Goal: Communication & Community: Participate in discussion

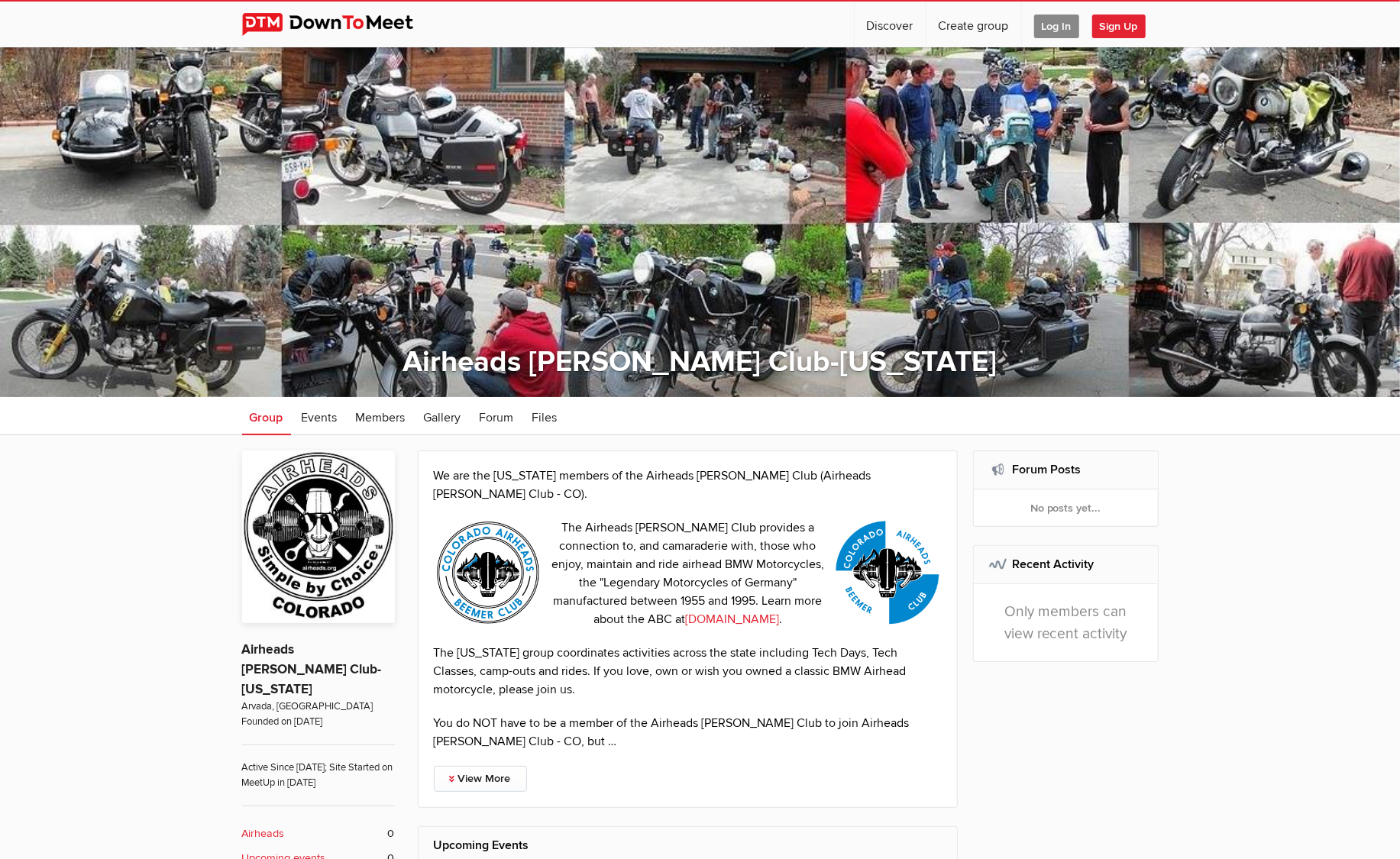
click at [1049, 24] on span "Log In" at bounding box center [1057, 26] width 45 height 24
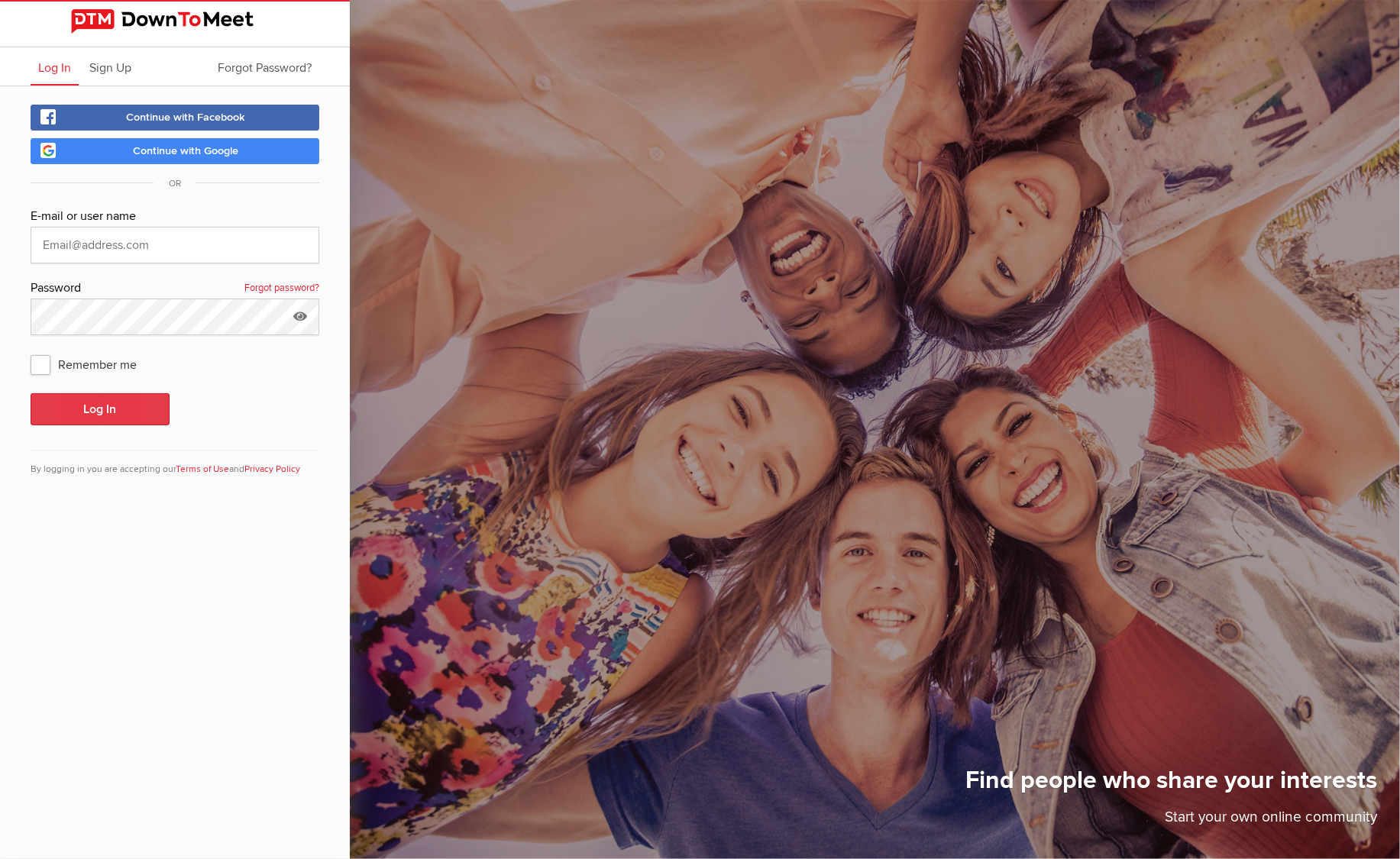
click at [88, 399] on button "Log In" at bounding box center [100, 409] width 139 height 32
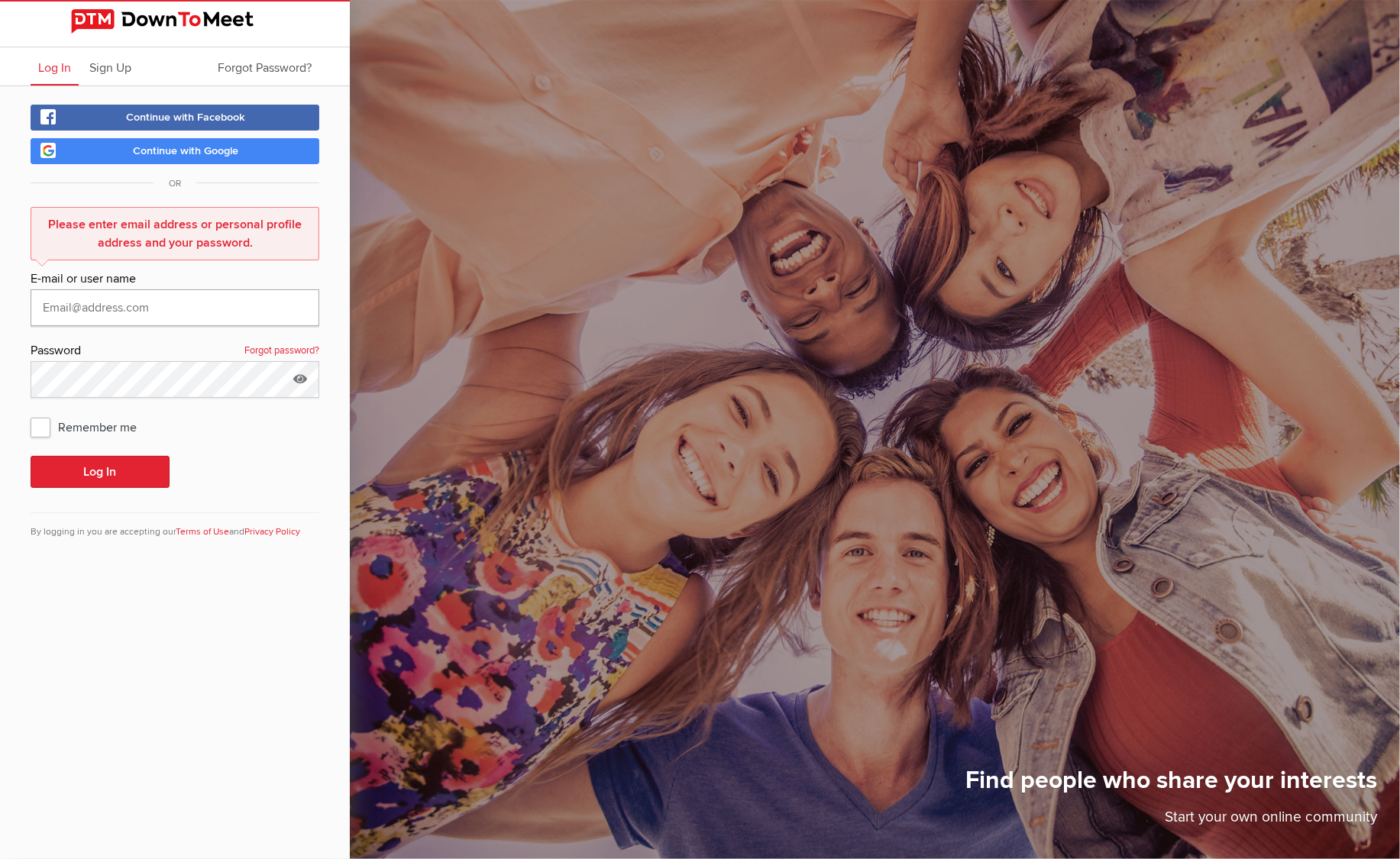
type input "[EMAIL_ADDRESS][DOMAIN_NAME]"
click at [99, 299] on div "Please enter email address or personal profile address and your password. E-mai…" at bounding box center [175, 381] width 289 height 350
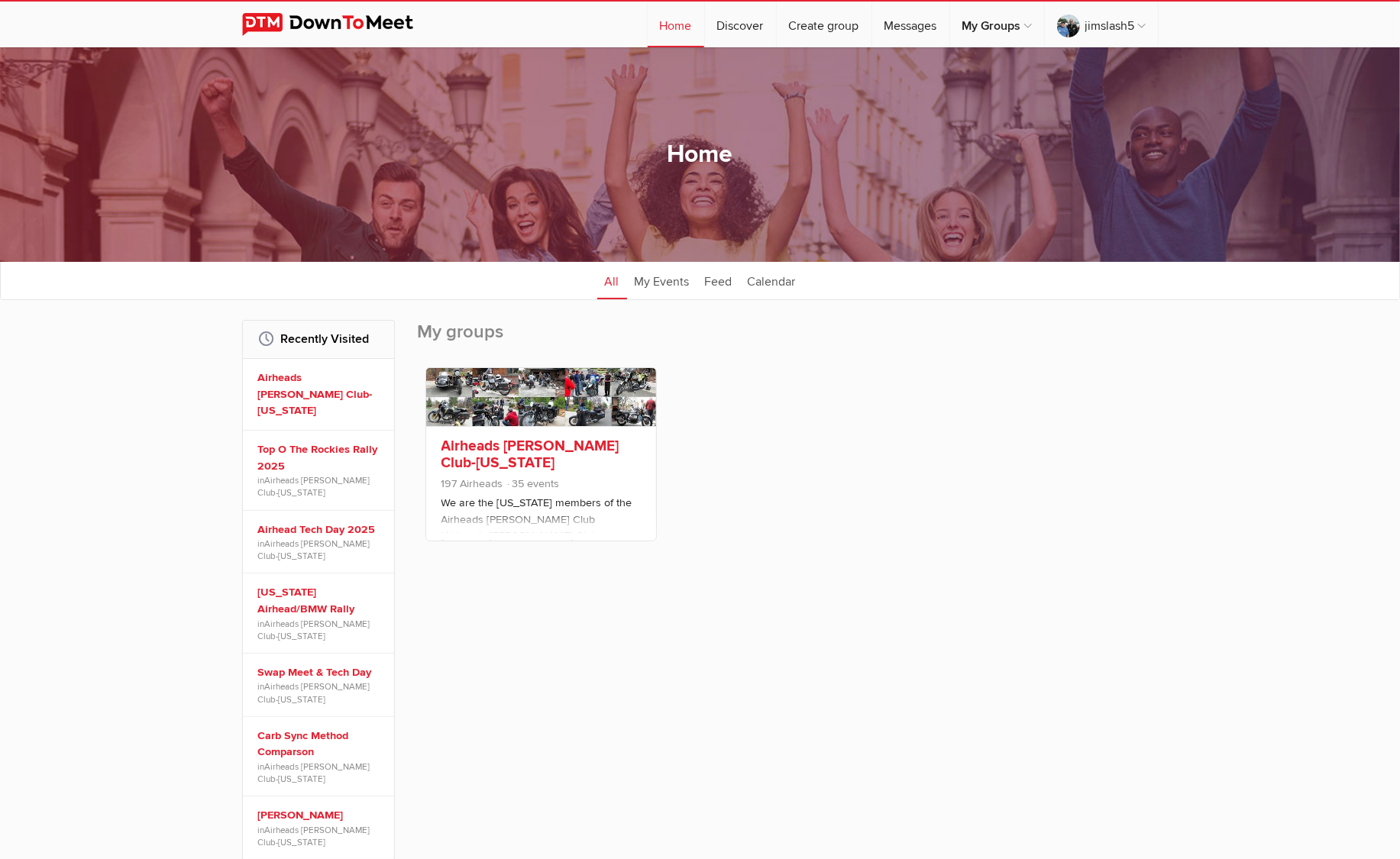
click at [472, 450] on link "Airheads [PERSON_NAME] Club-[US_STATE]" at bounding box center [530, 454] width 178 height 35
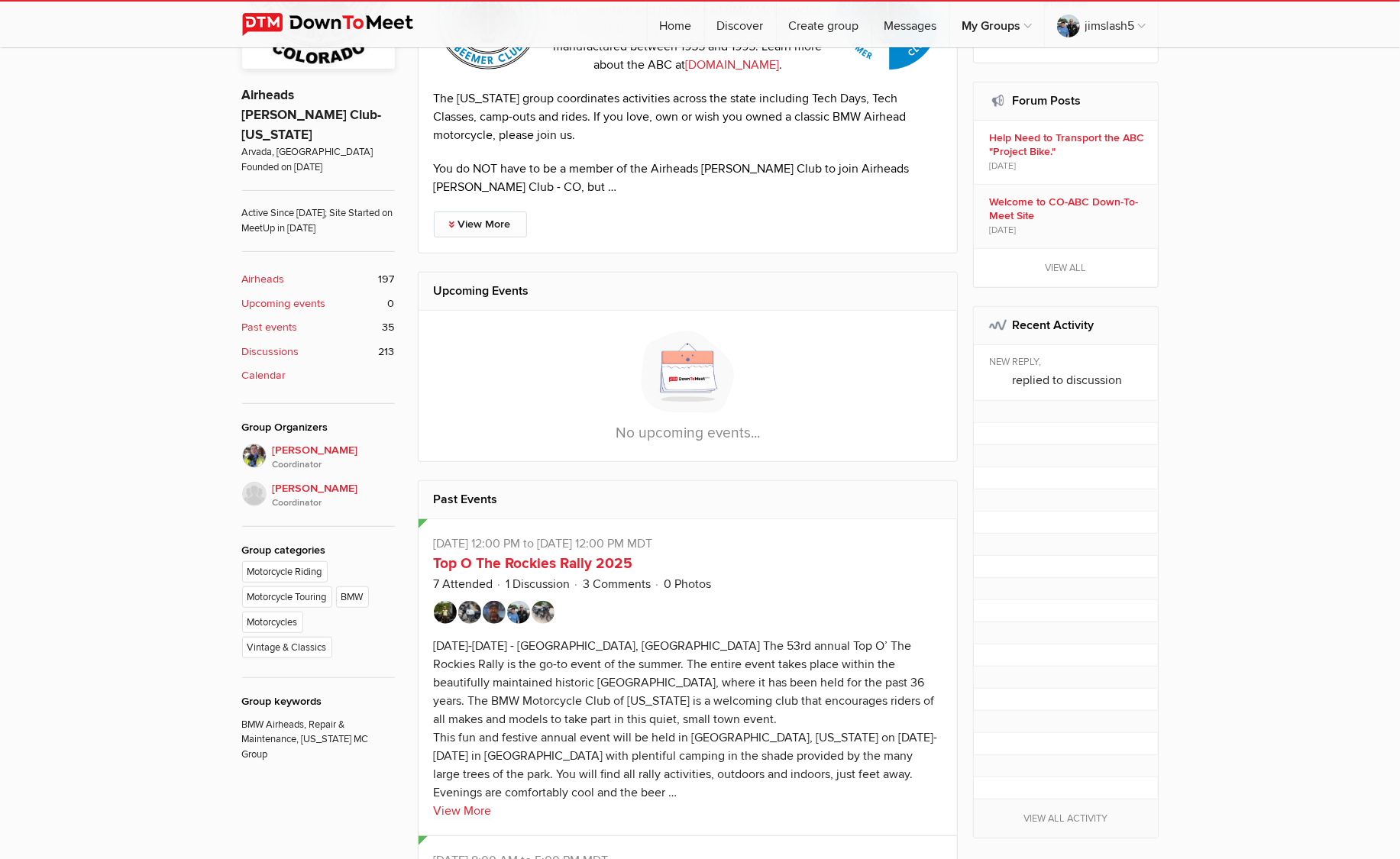
scroll to position [558, 0]
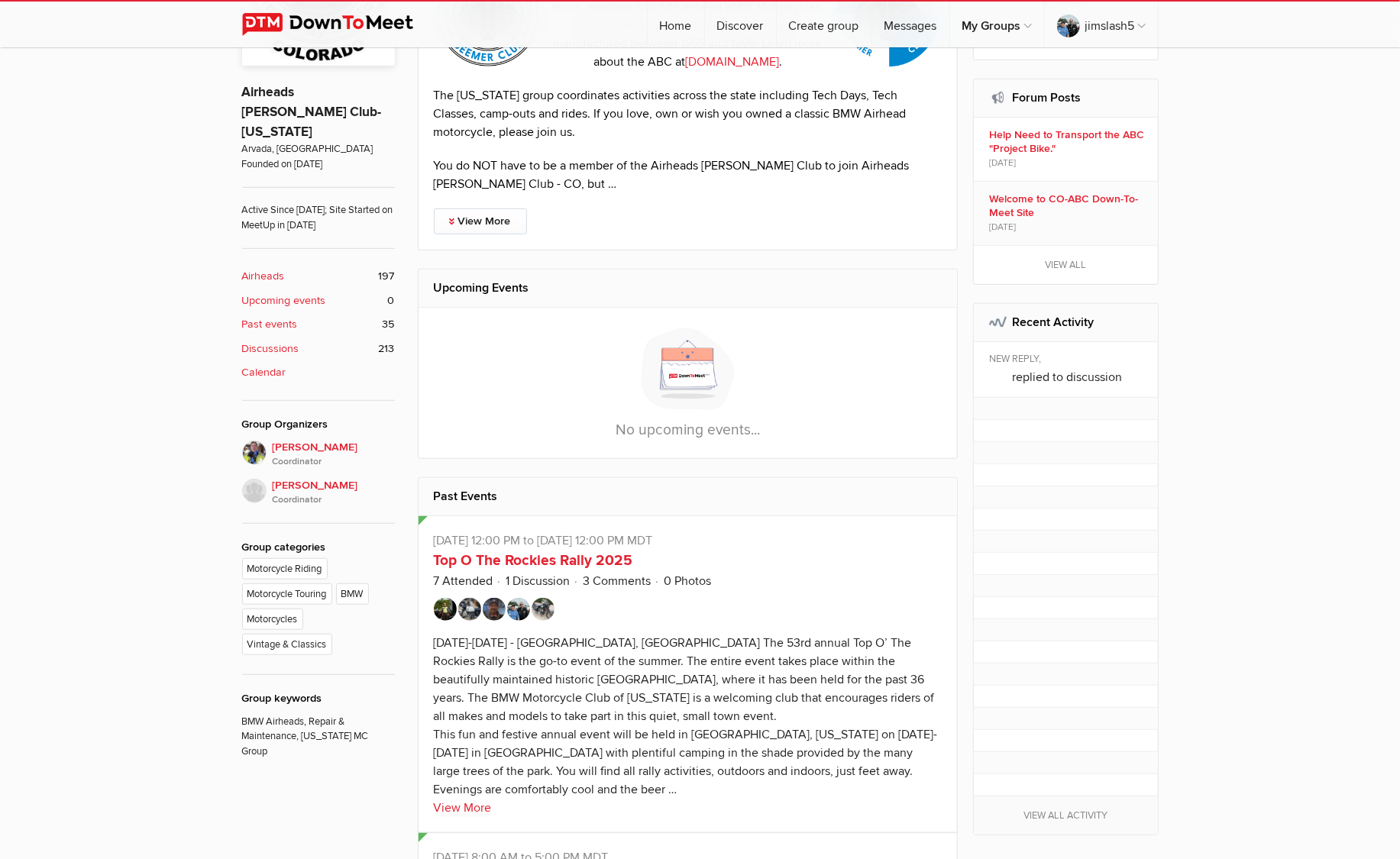
click at [276, 292] on b "Upcoming events" at bounding box center [284, 300] width 84 height 17
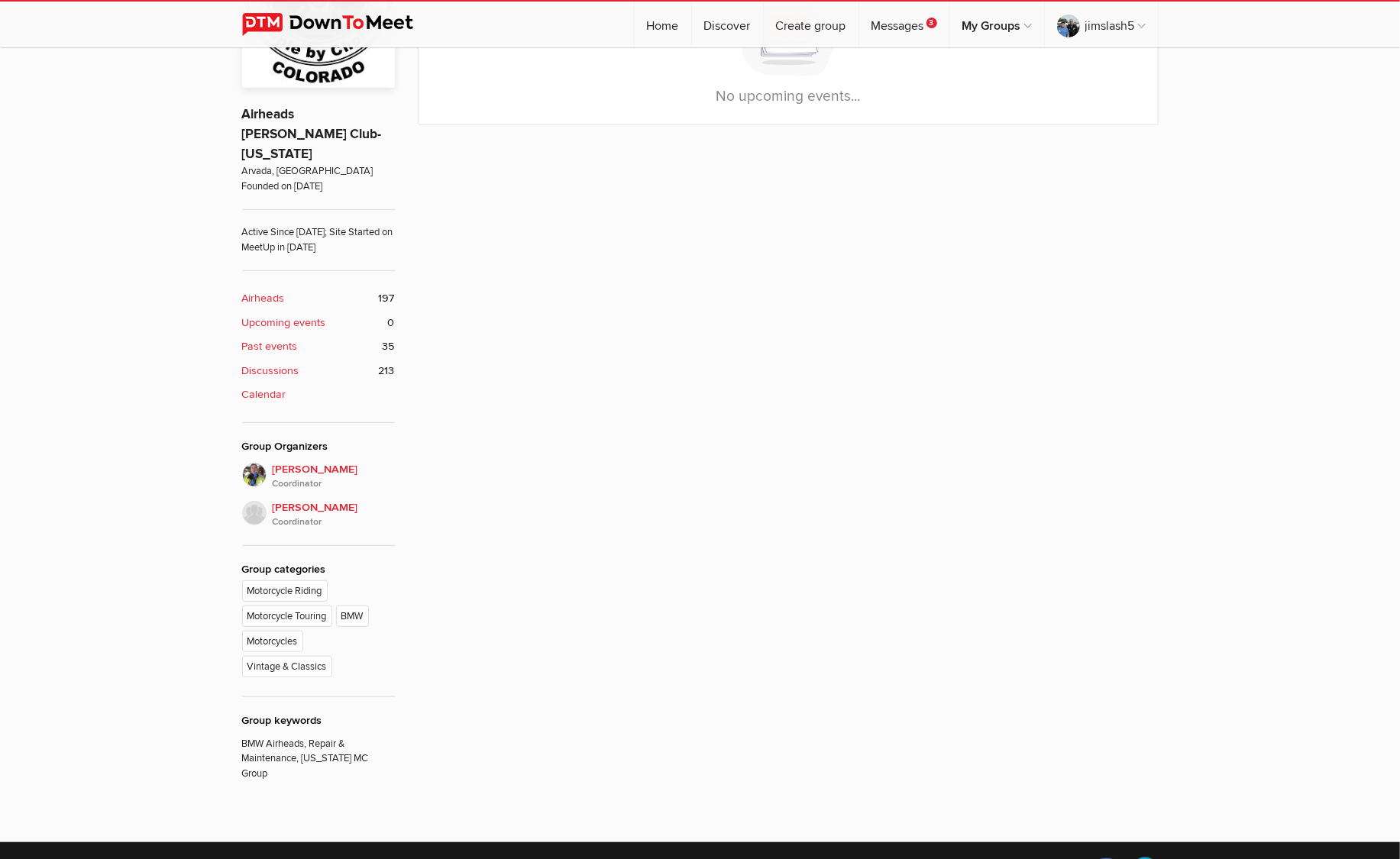
scroll to position [537, 0]
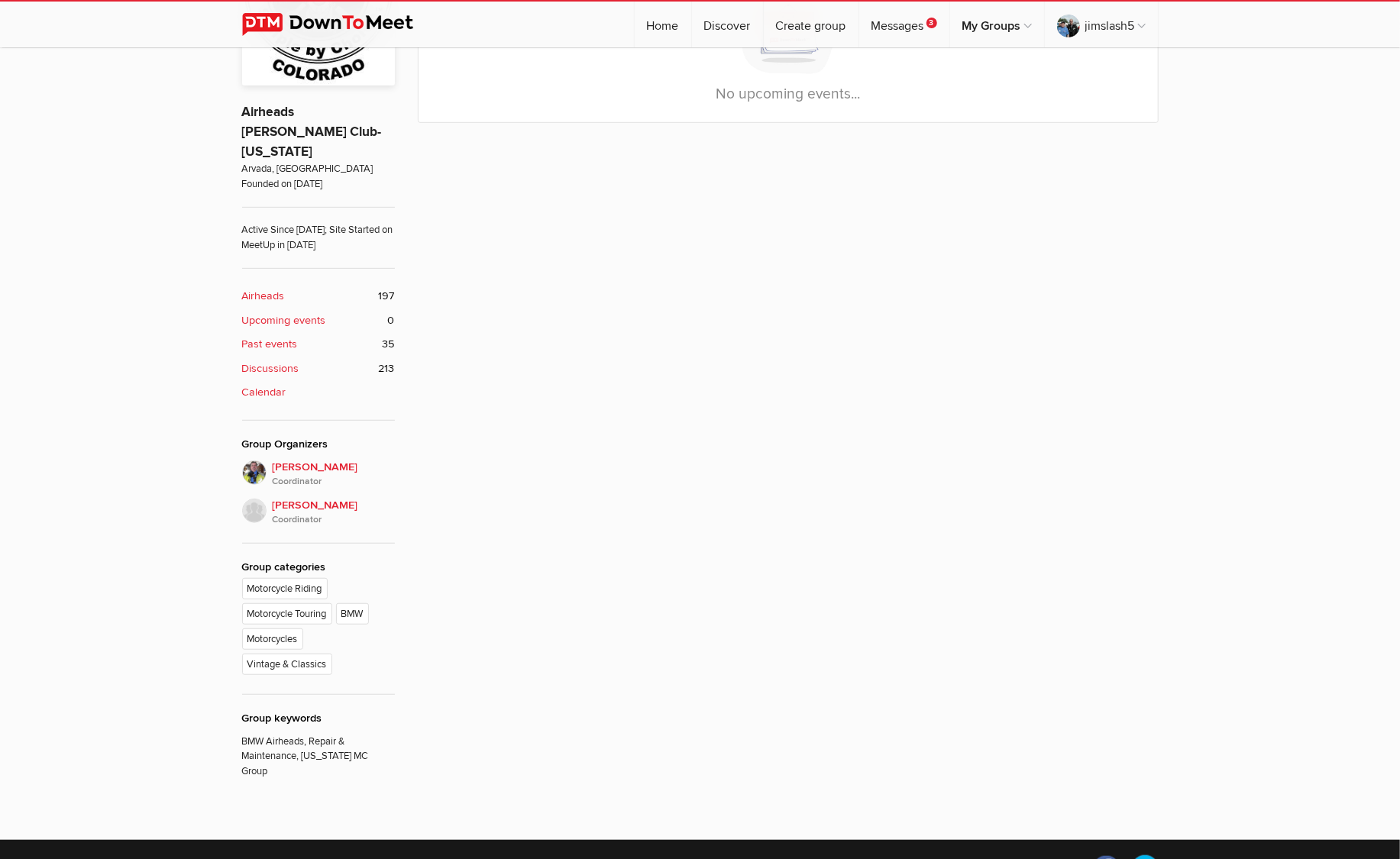
click at [270, 361] on b "Discussions" at bounding box center [271, 369] width 57 height 17
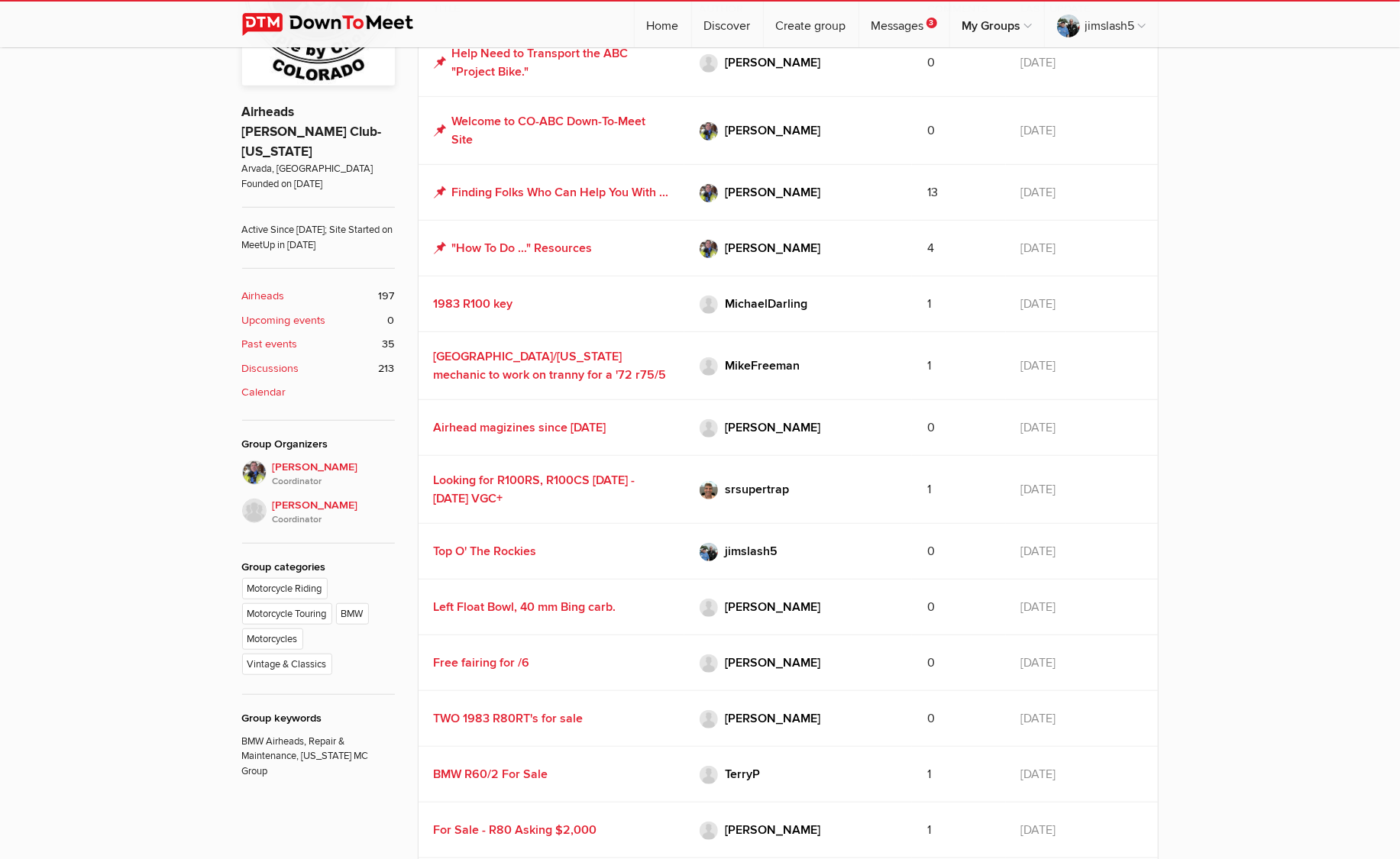
scroll to position [396, 0]
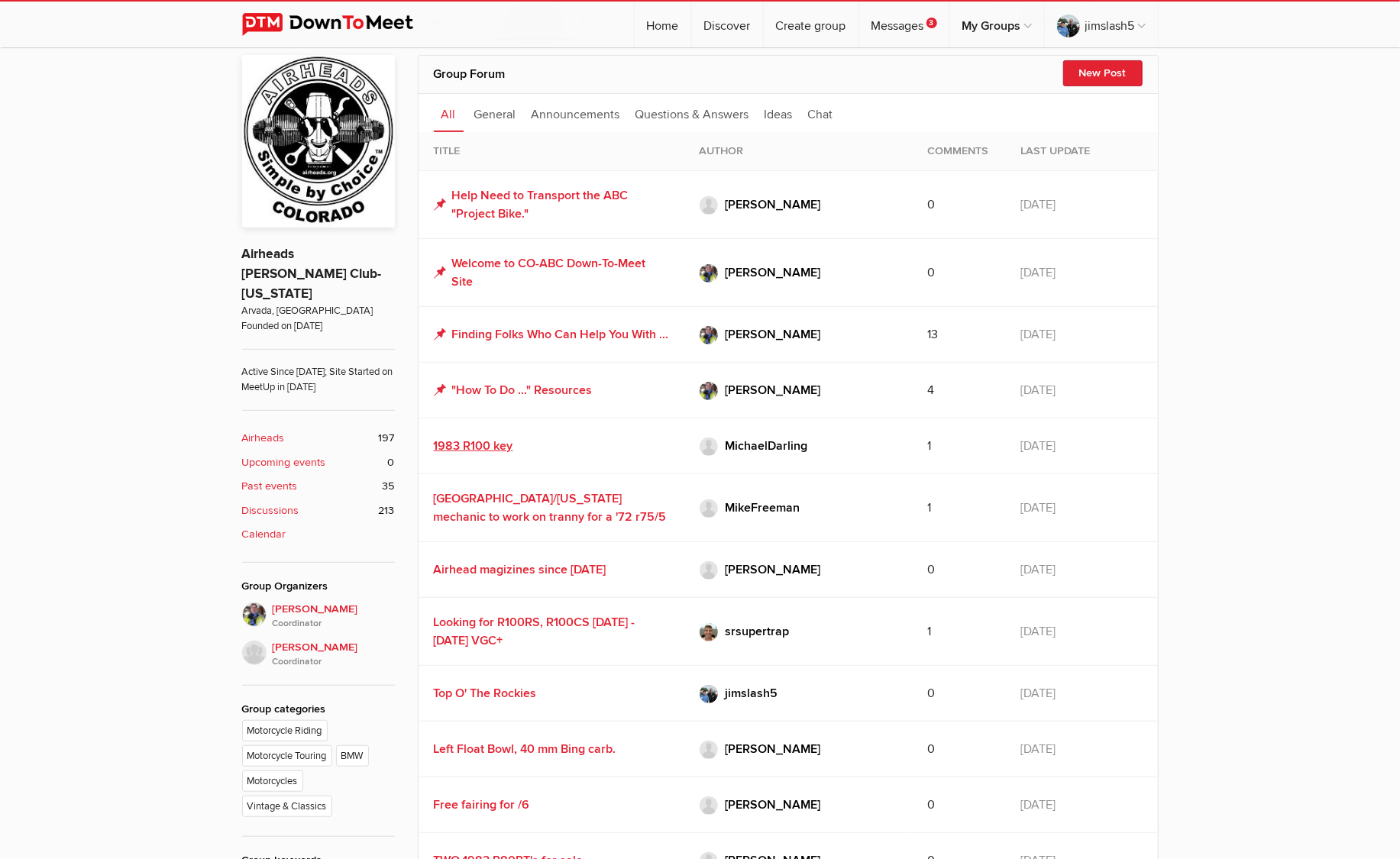
click at [495, 454] on link "1983 R100 key" at bounding box center [473, 446] width 79 height 15
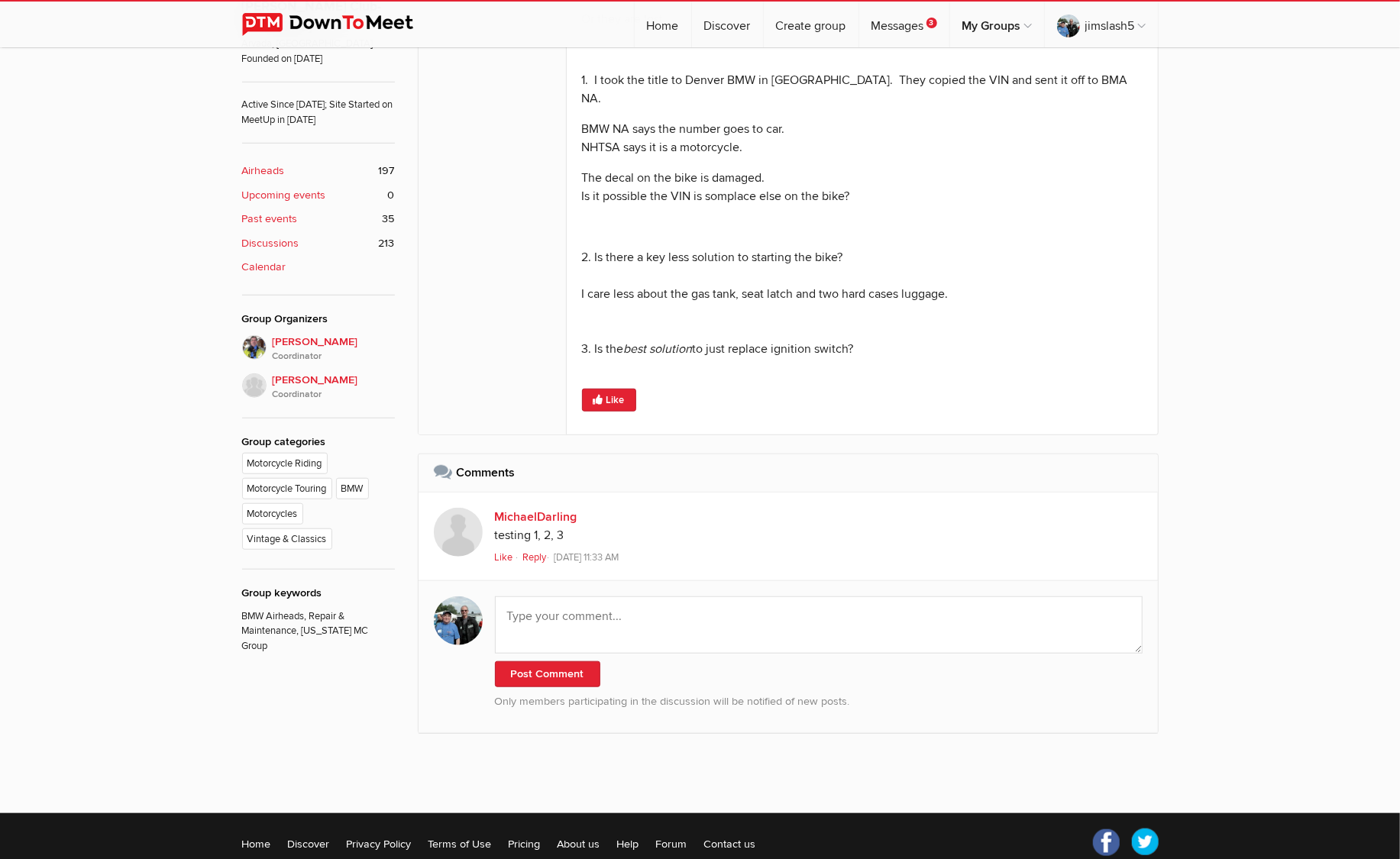
scroll to position [691, 0]
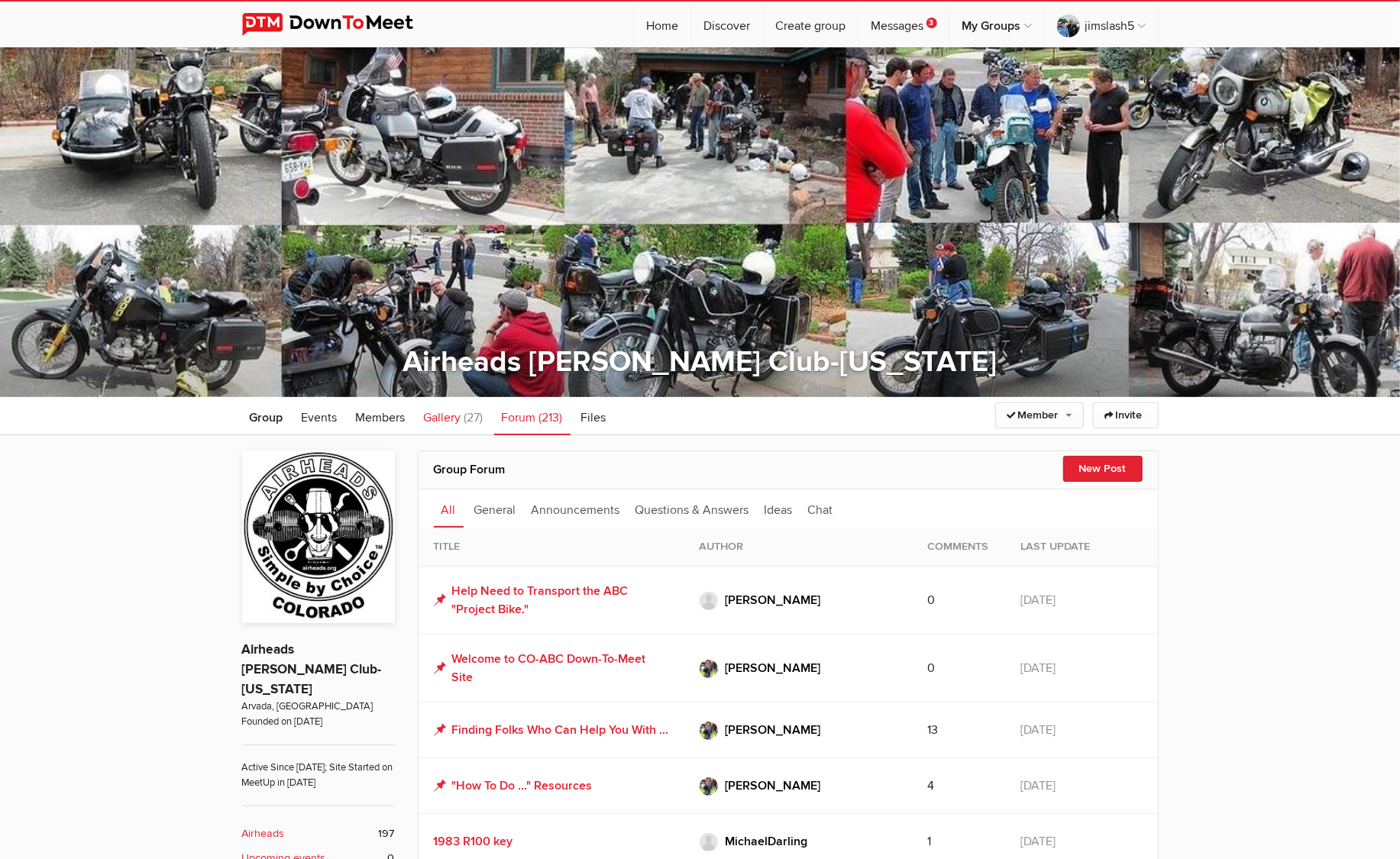
click at [445, 418] on span "Gallery" at bounding box center [443, 417] width 37 height 15
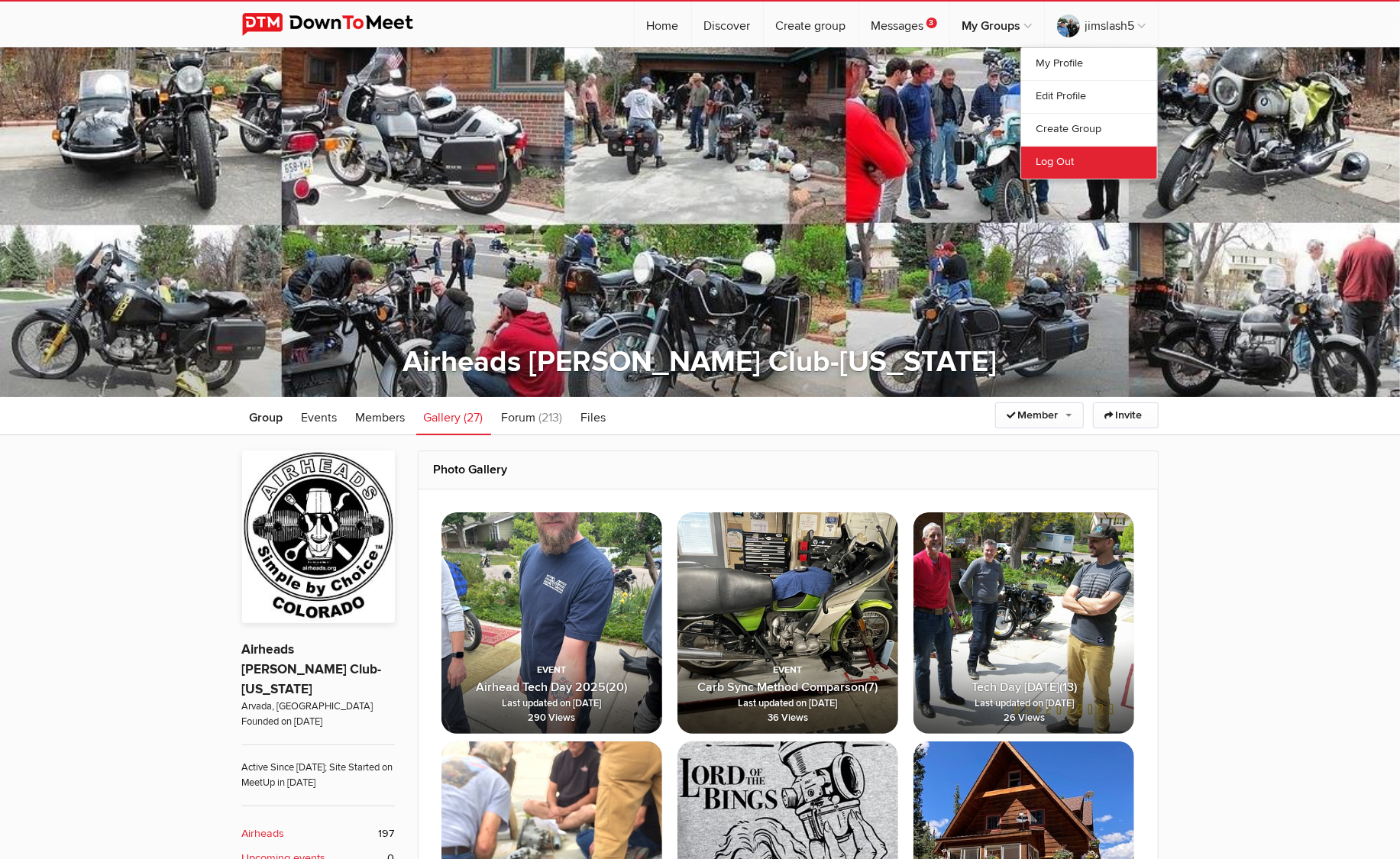
click at [1074, 152] on link "Log Out" at bounding box center [1089, 162] width 136 height 33
